Goal: Task Accomplishment & Management: Use online tool/utility

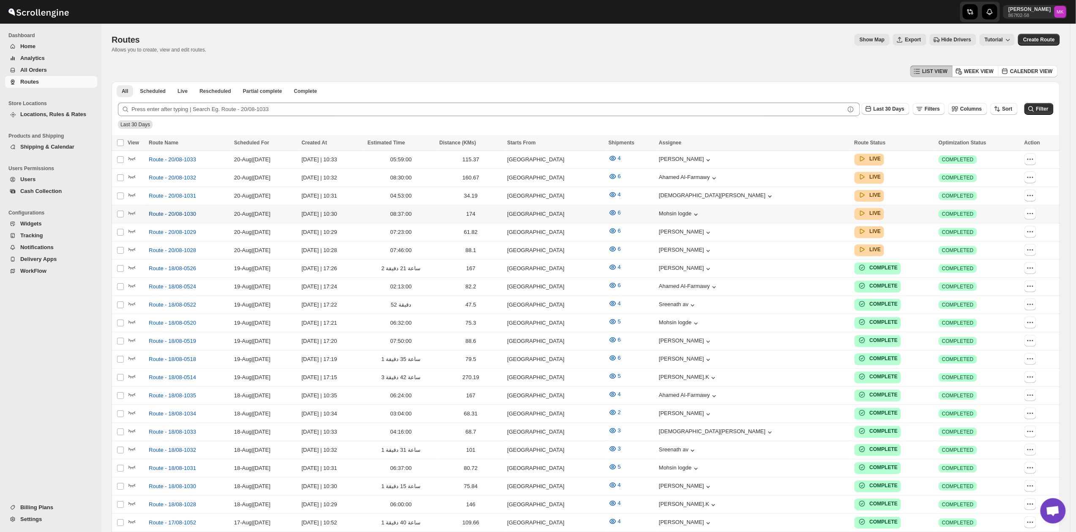
click at [174, 213] on span "Route - 20/08-1030" at bounding box center [172, 214] width 47 height 8
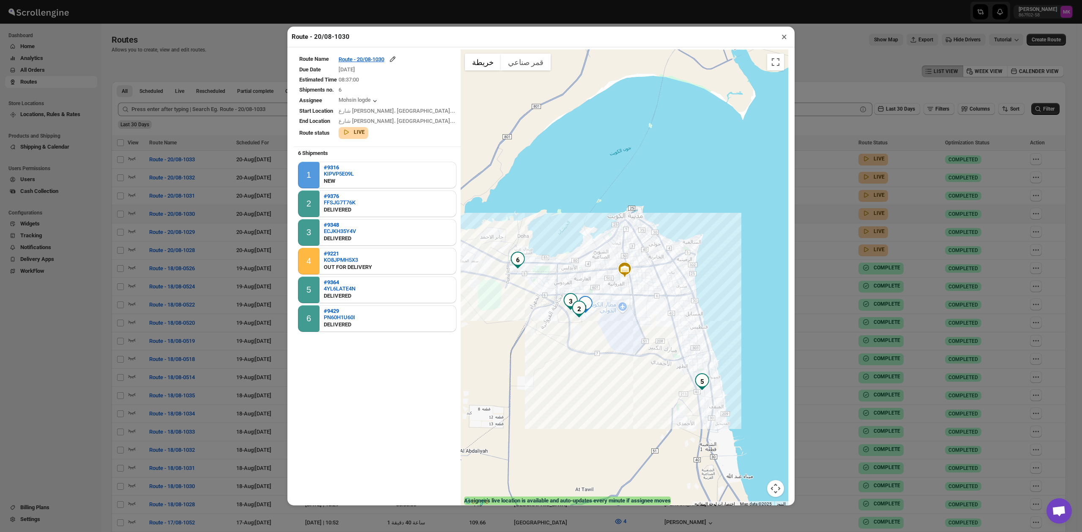
click at [385, 56] on td "Route - 20/08-1030" at bounding box center [396, 59] width 117 height 10
click at [385, 57] on div "Route - 20/08-1030" at bounding box center [367, 59] width 58 height 8
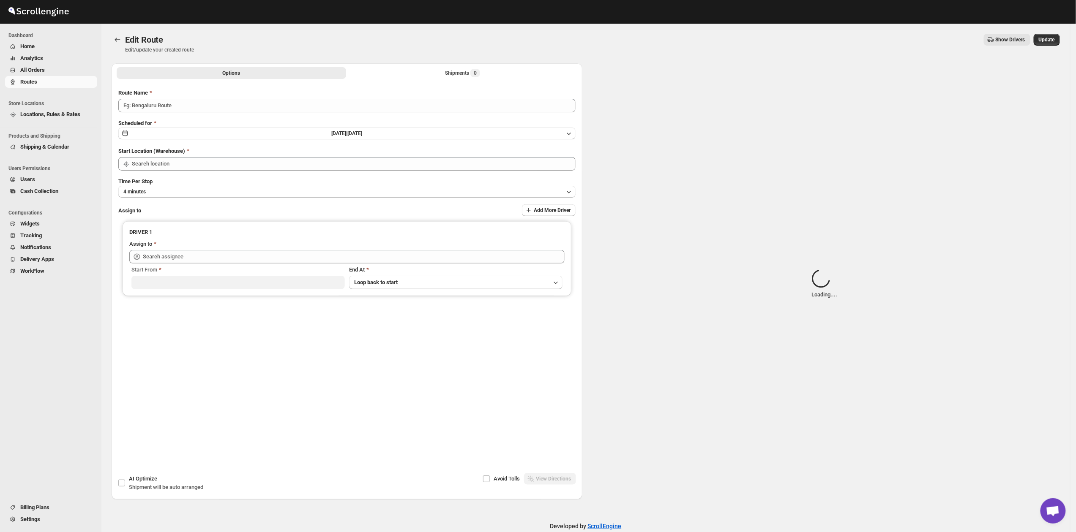
type input "Route - 20/08-1030"
type input "[GEOGRAPHIC_DATA]"
type input "Mohsin logde ([EMAIL_ADDRESS][DOMAIN_NAME])"
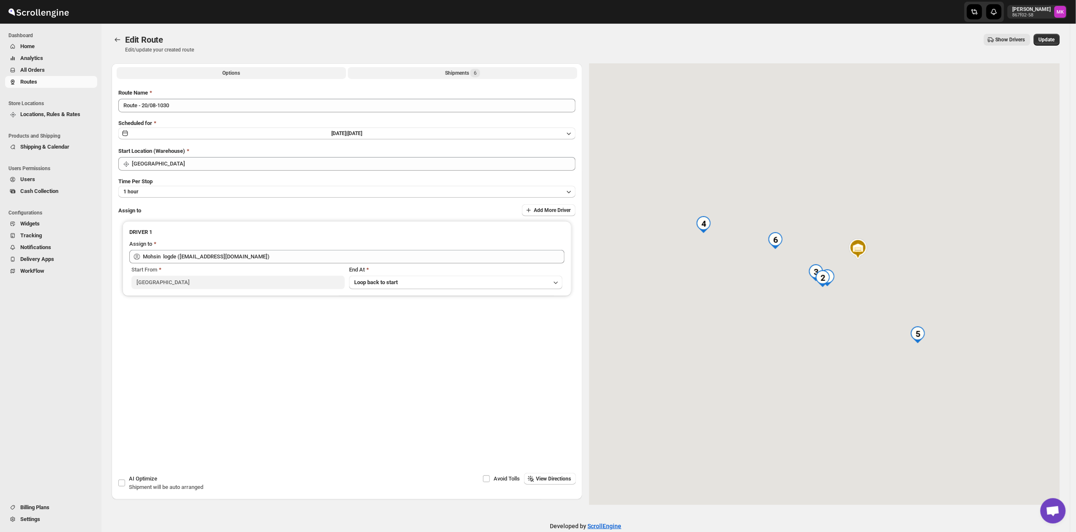
click at [468, 75] on div "Shipments 6" at bounding box center [462, 73] width 35 height 8
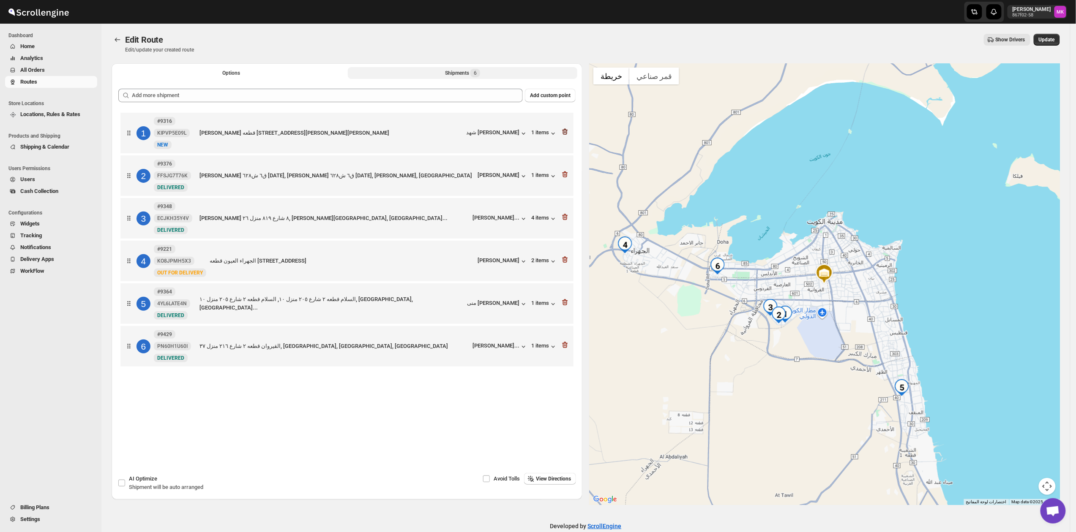
click at [569, 135] on icon "button" at bounding box center [565, 132] width 8 height 8
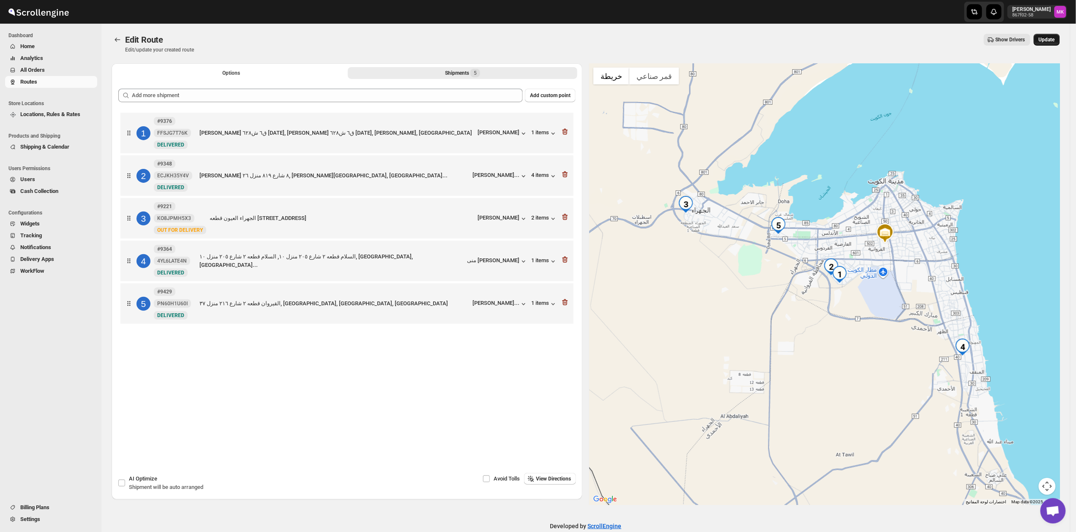
click at [1046, 39] on span "Update" at bounding box center [1046, 39] width 16 height 7
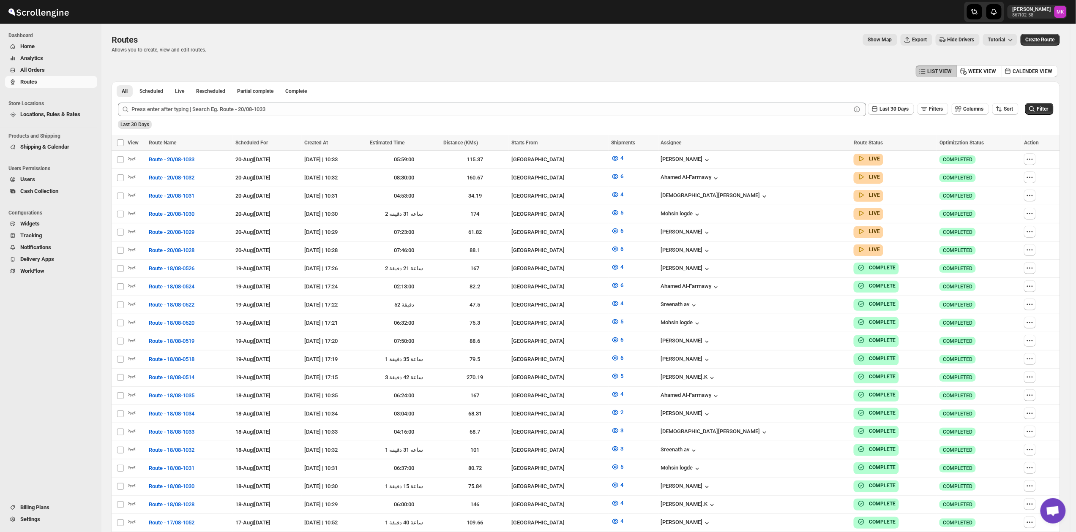
click at [24, 68] on span "All Orders" at bounding box center [32, 70] width 25 height 6
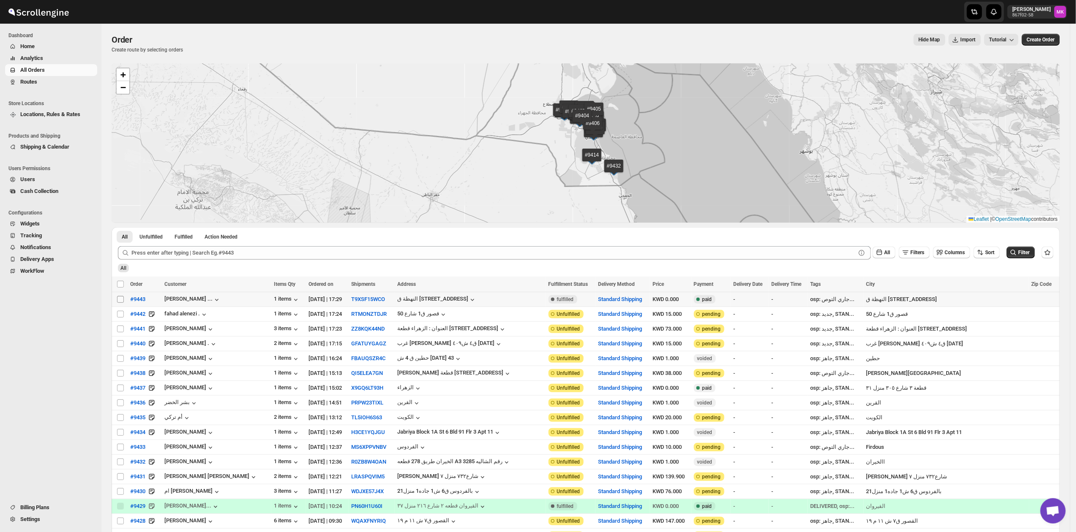
click at [122, 301] on input "Select order" at bounding box center [120, 299] width 7 height 7
checkbox input "true"
click at [213, 281] on button "Add To Existing Route" at bounding box center [225, 284] width 57 height 10
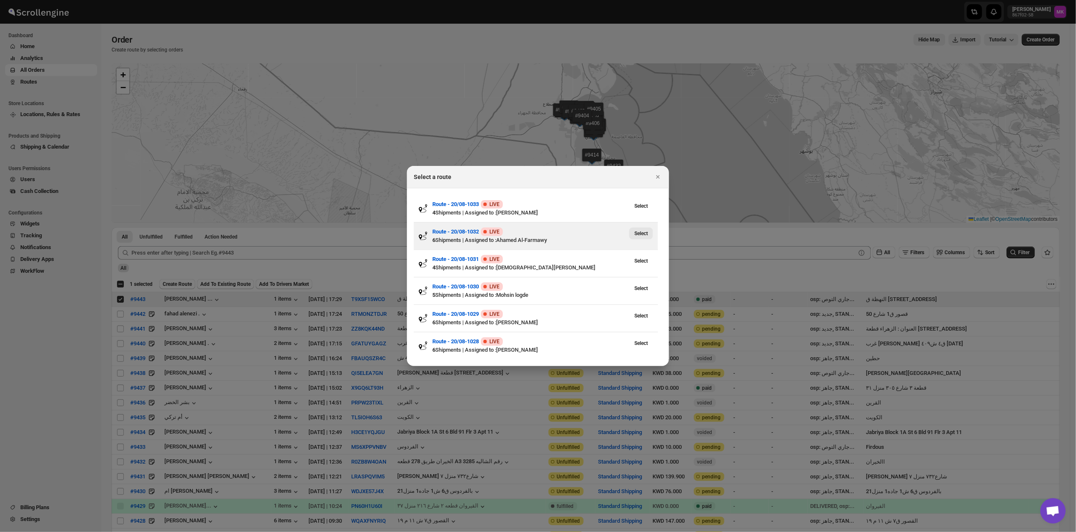
click at [641, 237] on button "Select" at bounding box center [641, 234] width 24 height 12
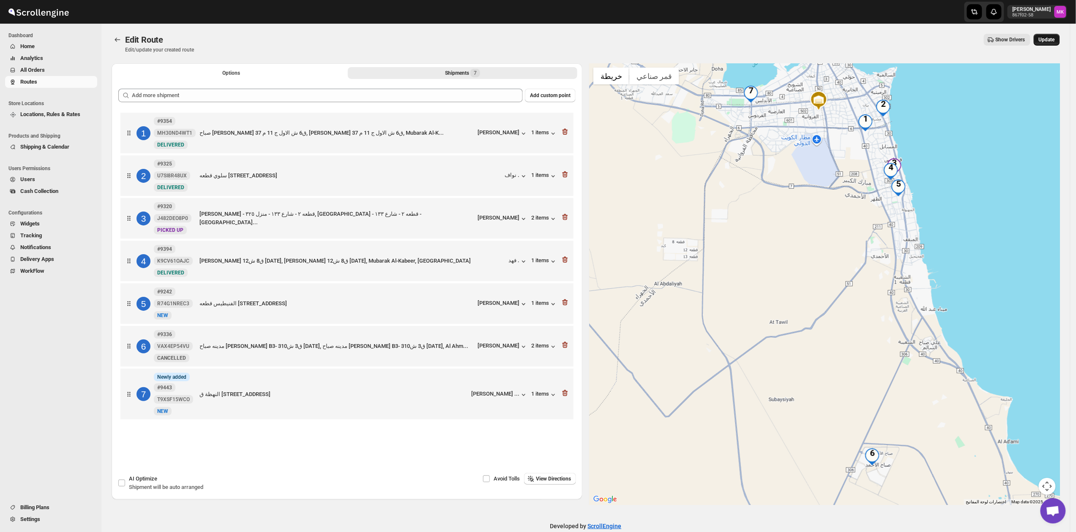
click at [1054, 41] on span "Update" at bounding box center [1046, 39] width 16 height 7
